Goal: Task Accomplishment & Management: Manage account settings

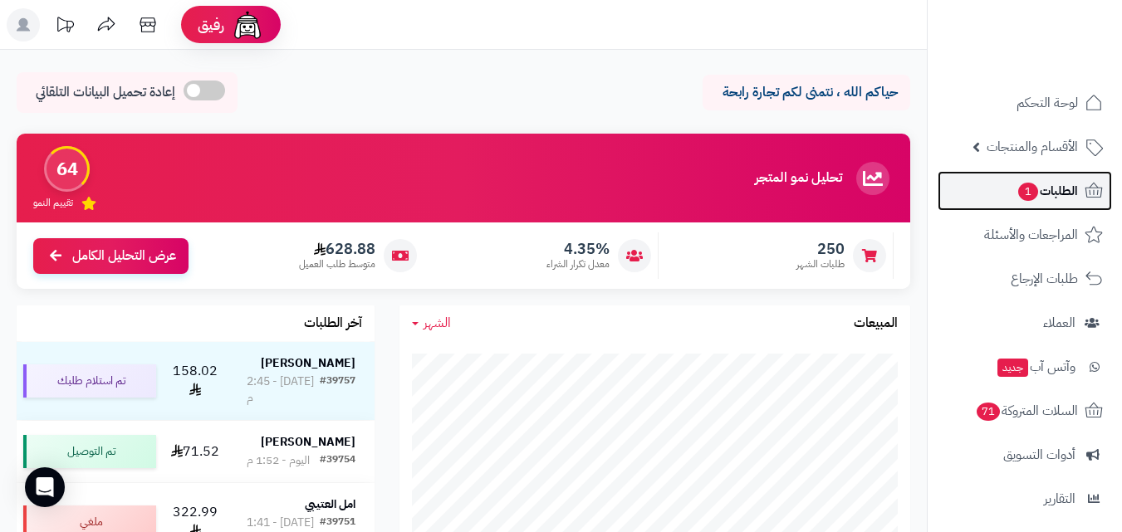
click at [1058, 184] on span "الطلبات 1" at bounding box center [1047, 190] width 61 height 23
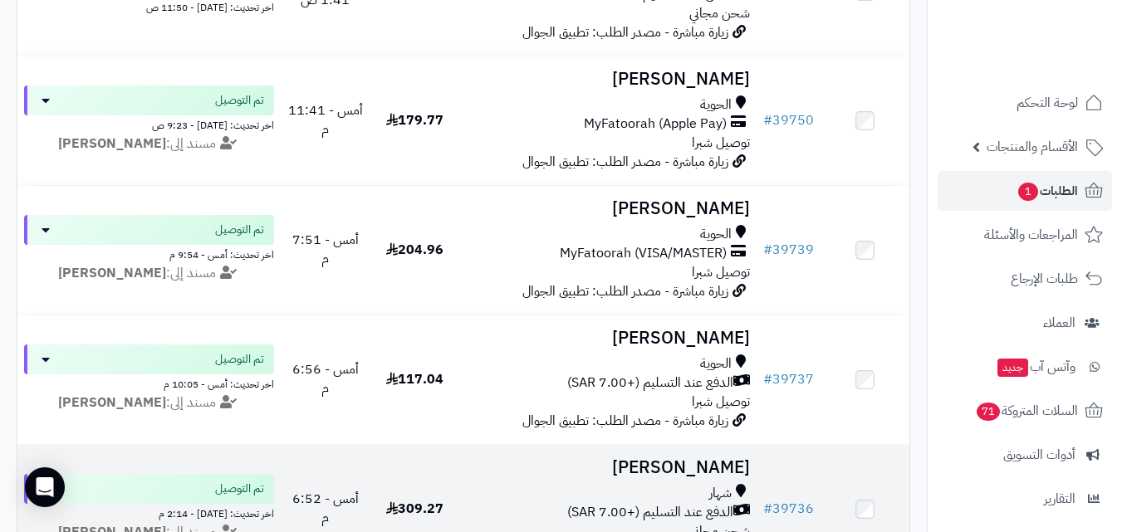
scroll to position [581, 0]
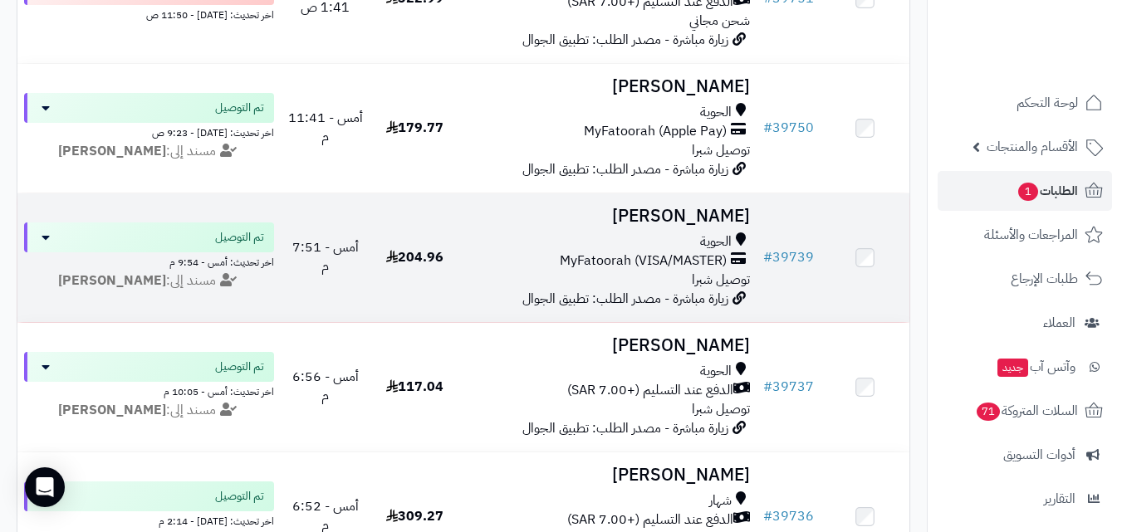
drag, startPoint x: 434, startPoint y: 298, endPoint x: 375, endPoint y: 282, distance: 61.9
click at [375, 282] on td "204.96" at bounding box center [414, 258] width 89 height 129
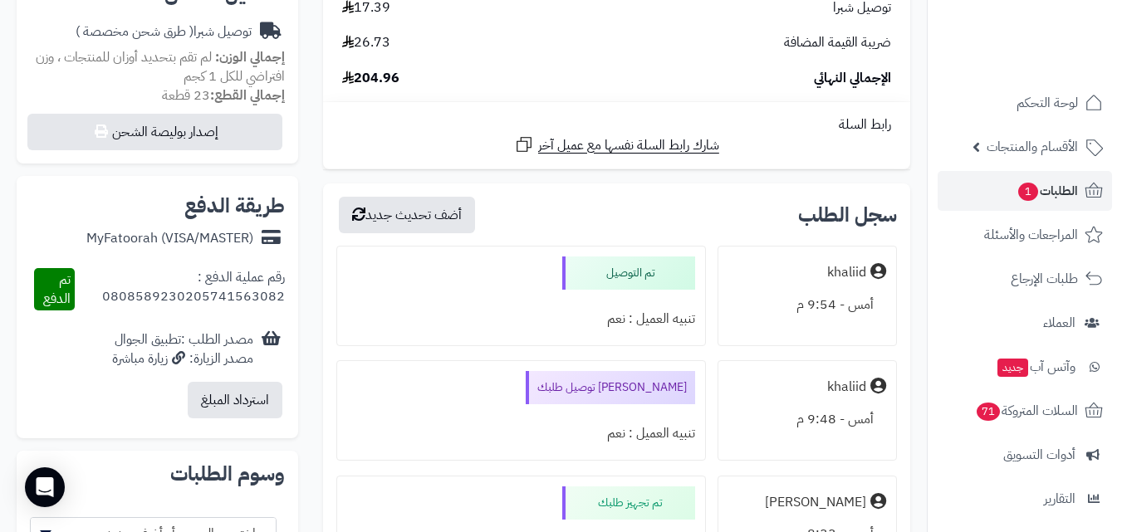
scroll to position [665, 0]
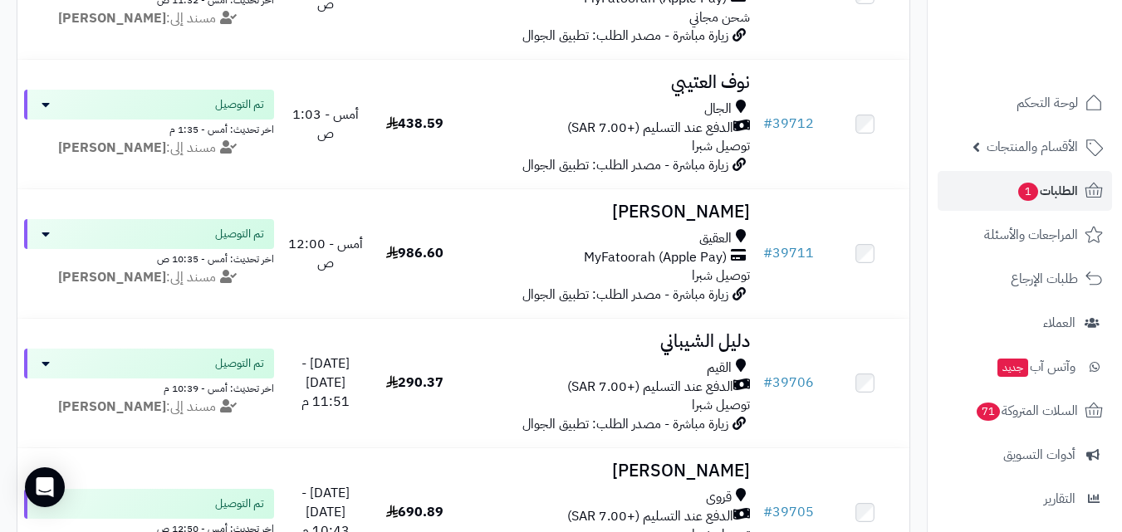
scroll to position [2741, 0]
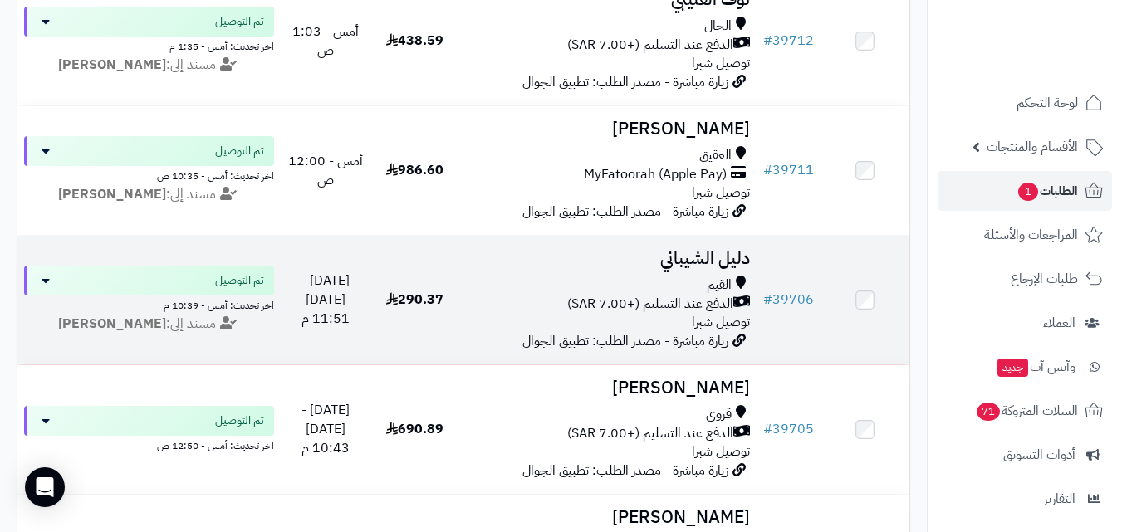
click at [453, 308] on td "290.37" at bounding box center [414, 300] width 89 height 129
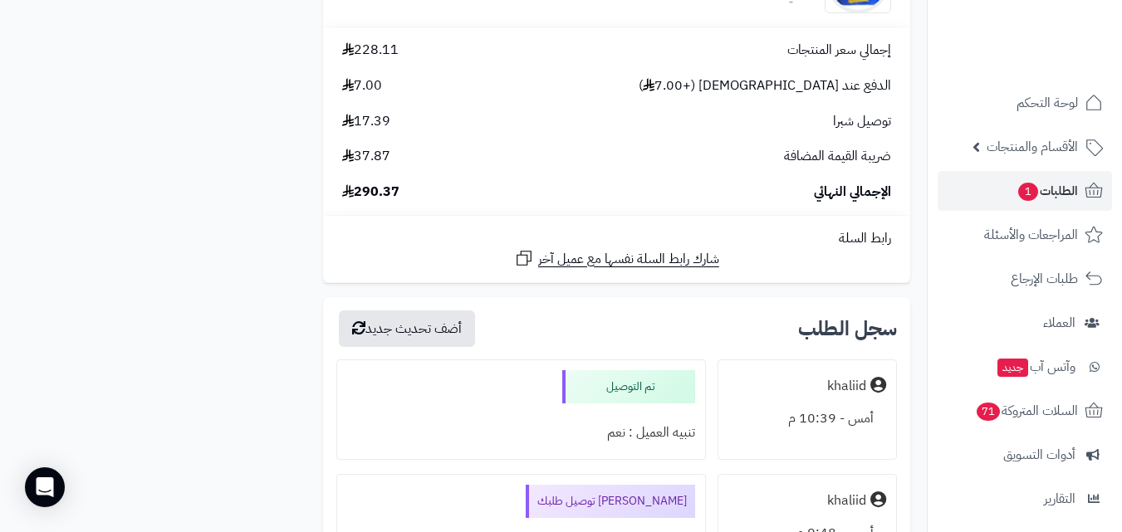
scroll to position [2409, 0]
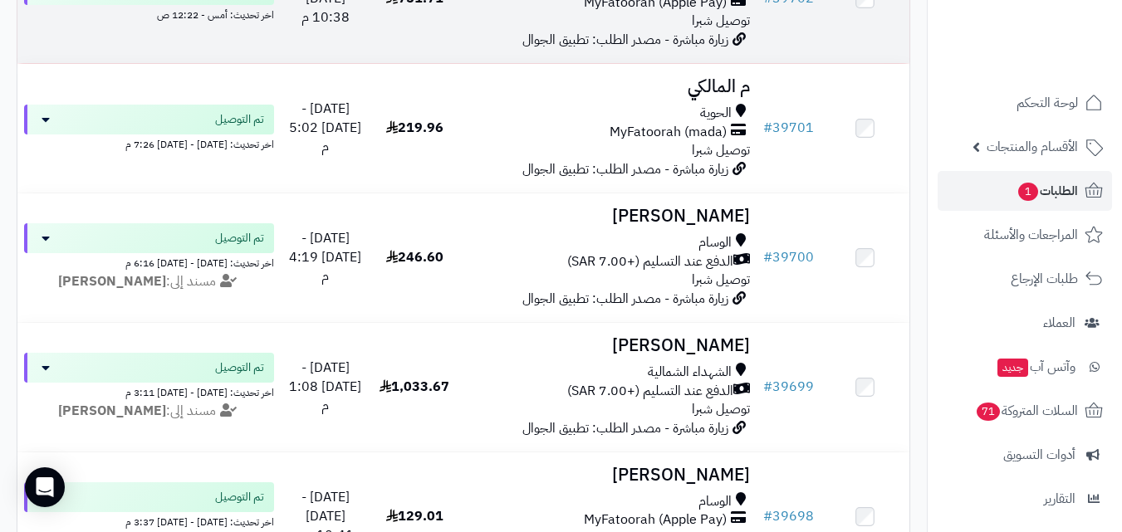
scroll to position [3323, 0]
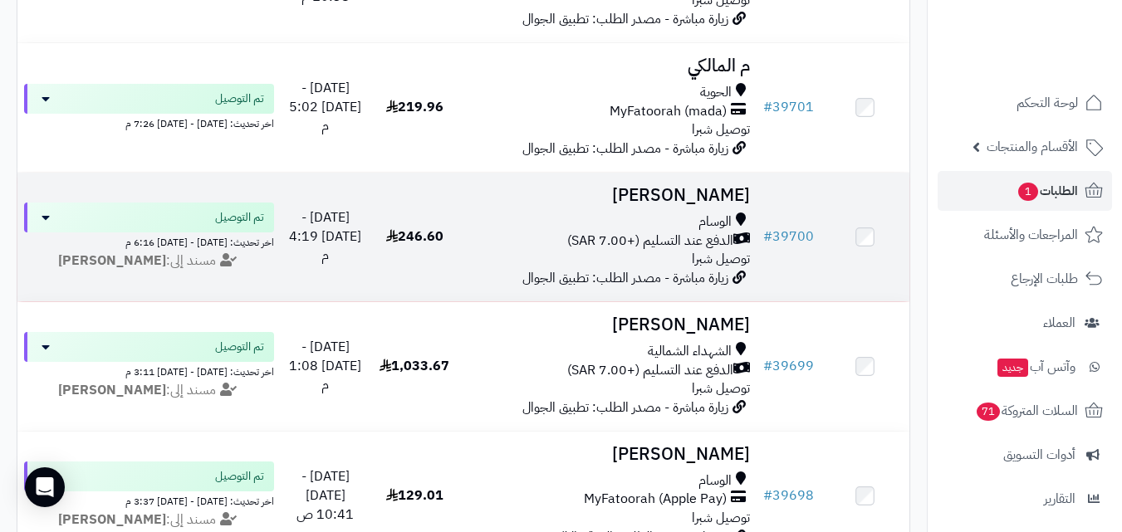
click at [427, 247] on span "246.60" at bounding box center [414, 237] width 57 height 20
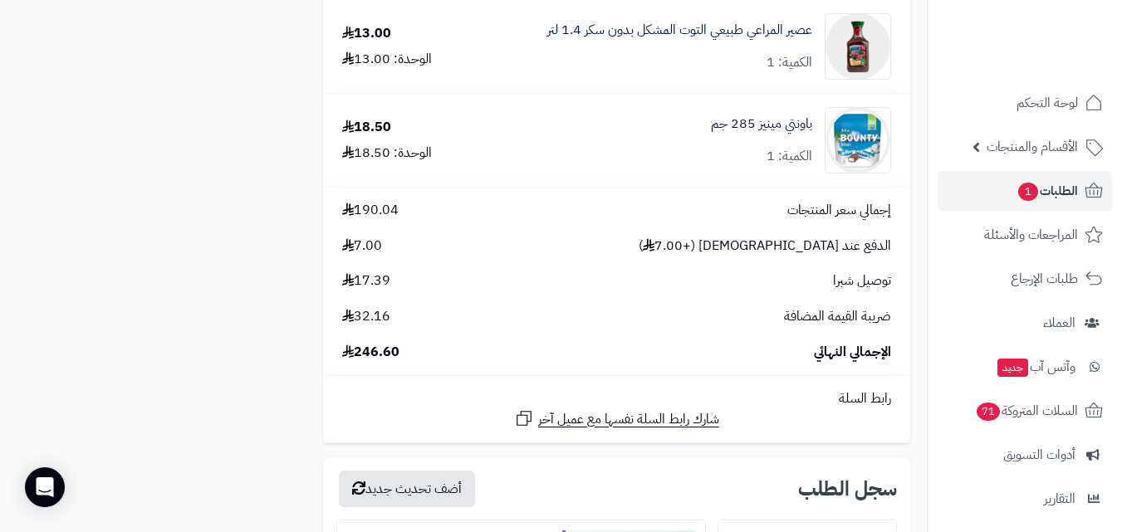
scroll to position [1828, 0]
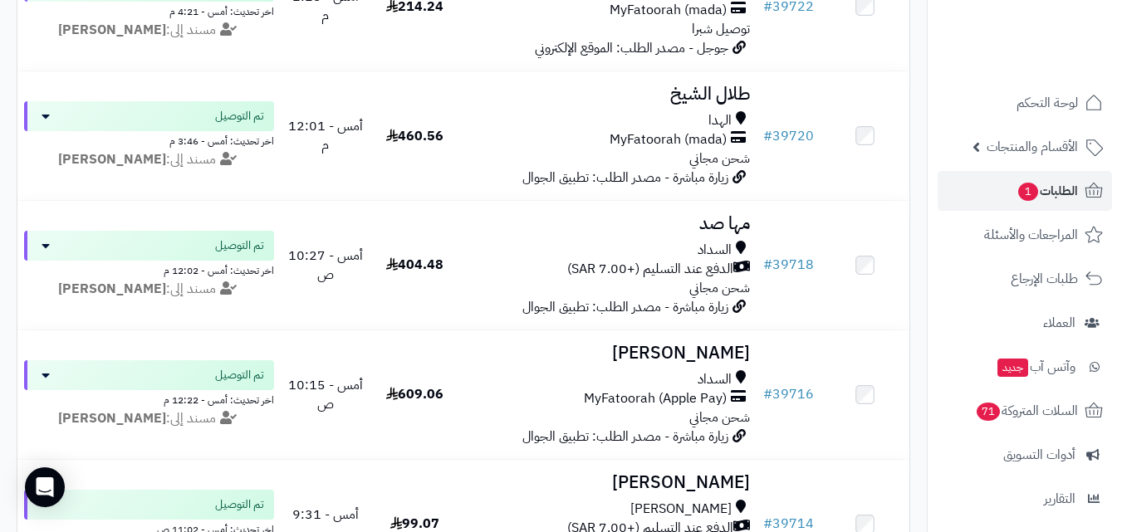
scroll to position [1994, 0]
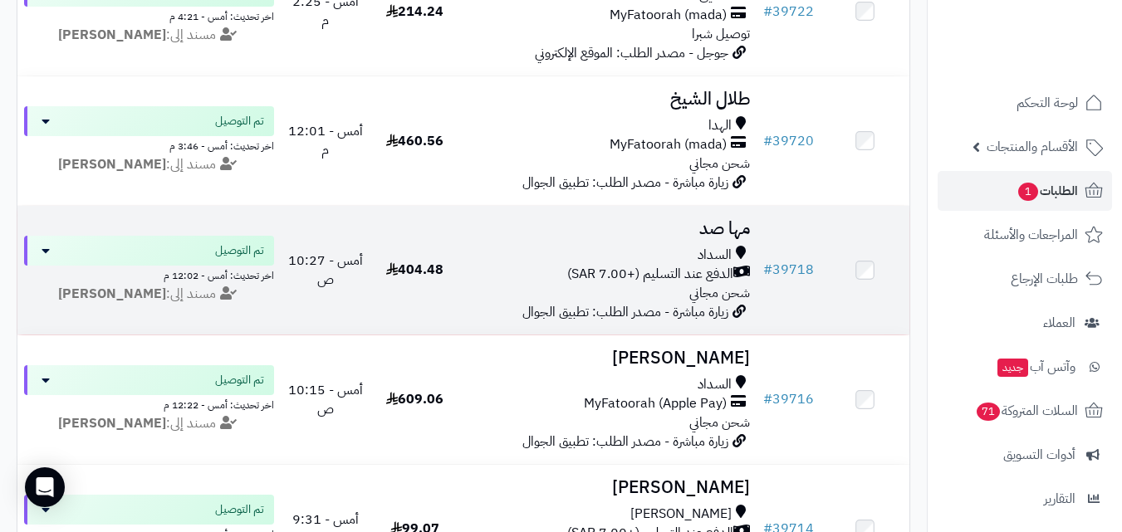
click at [430, 269] on td "404.48" at bounding box center [414, 270] width 89 height 129
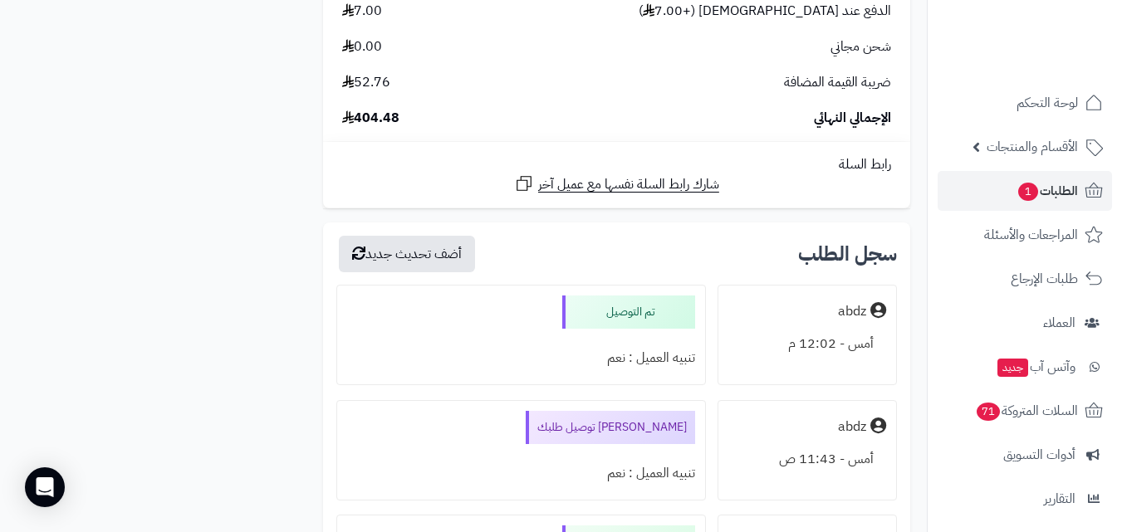
scroll to position [2741, 0]
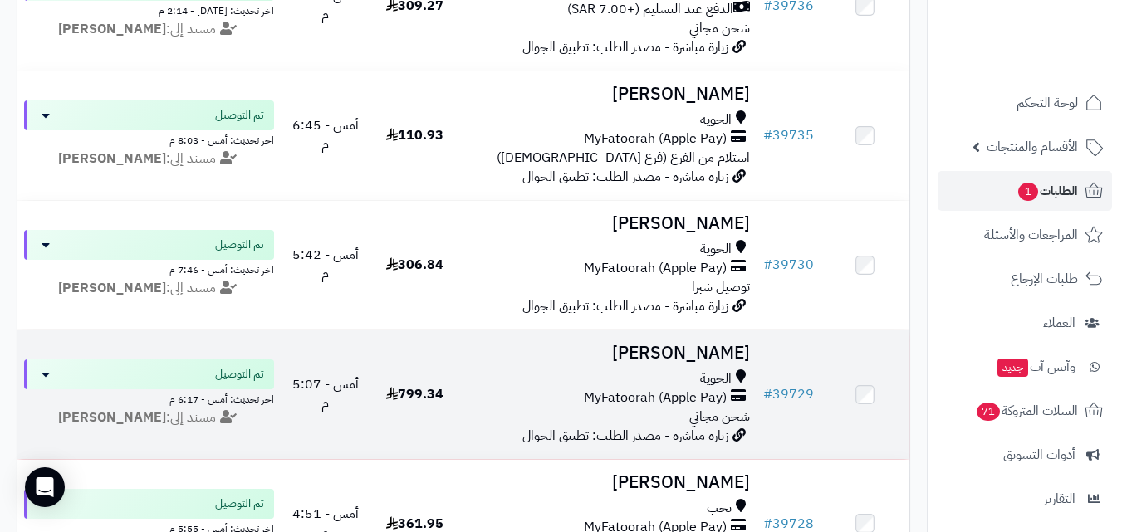
scroll to position [914, 0]
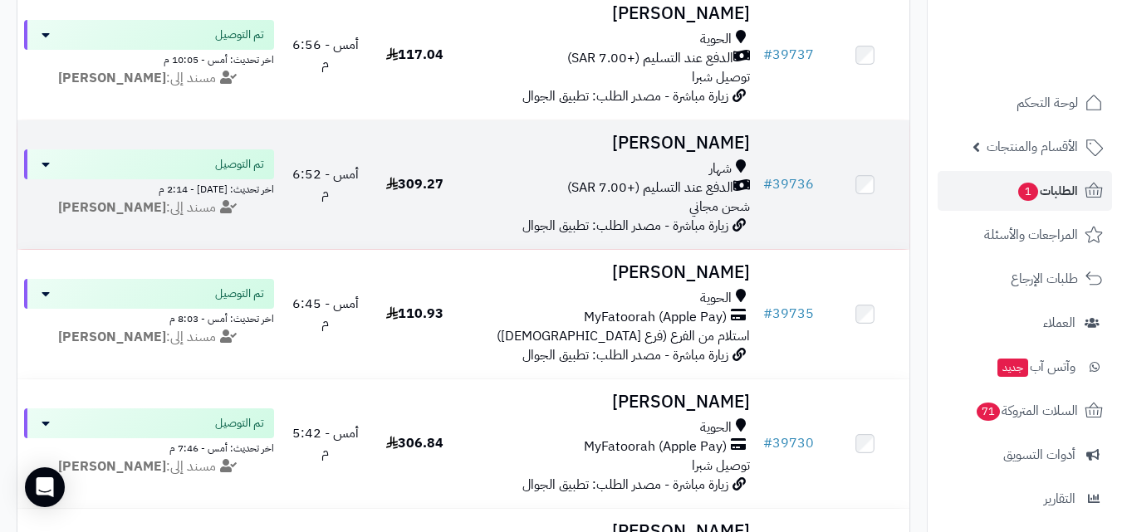
click at [431, 232] on td "309.27" at bounding box center [414, 184] width 89 height 129
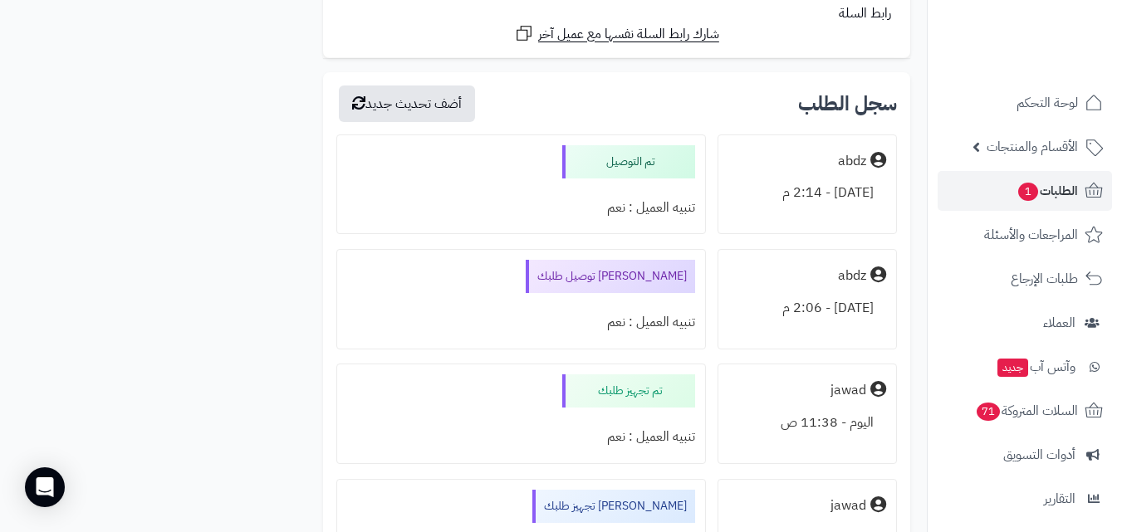
scroll to position [2409, 0]
